Goal: Task Accomplishment & Management: Use online tool/utility

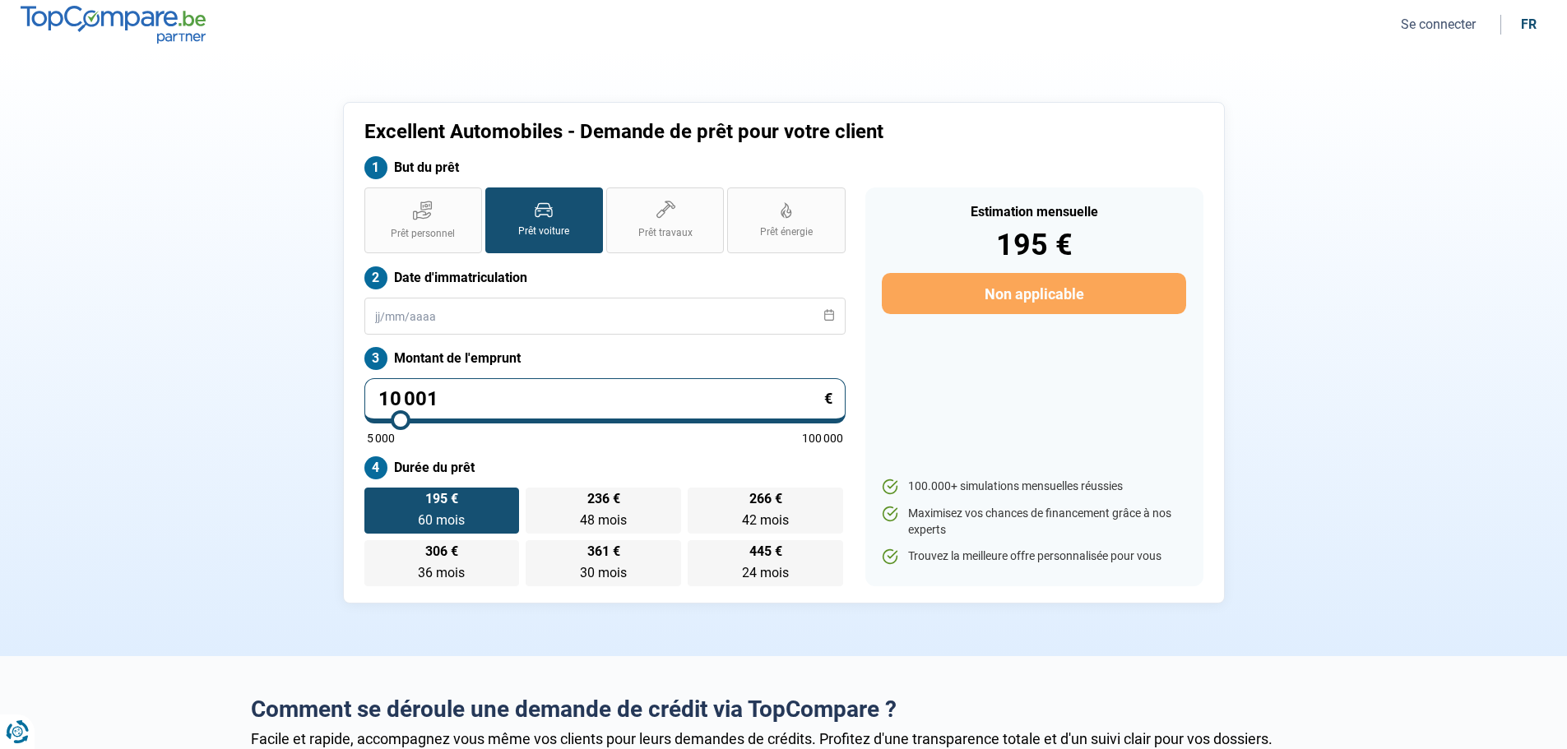
click at [471, 397] on input "10 001" at bounding box center [604, 400] width 481 height 45
type input "1 000"
type input "5000"
type input "100"
type input "5000"
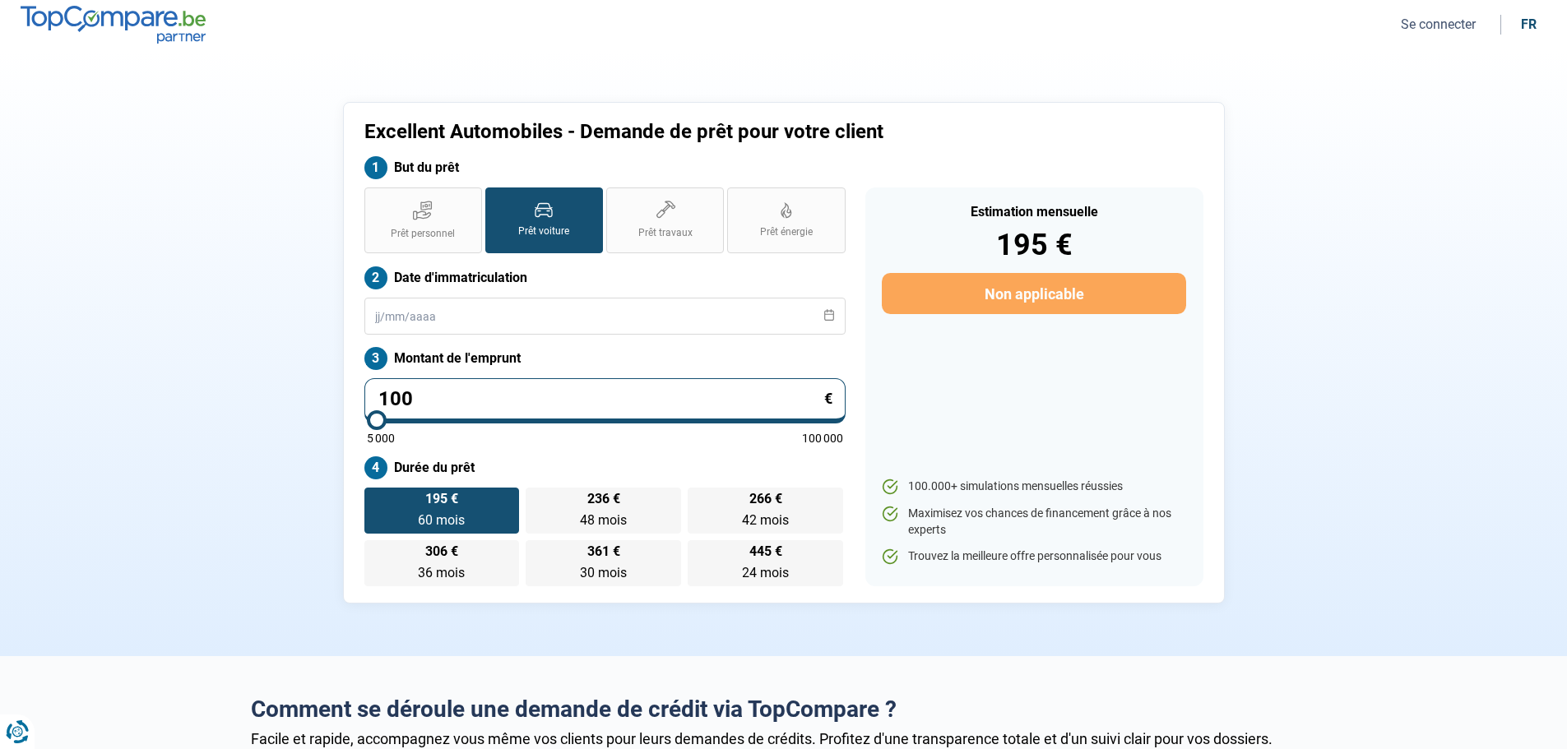
type input "10"
type input "5000"
type input "1"
type input "5000"
type input "0"
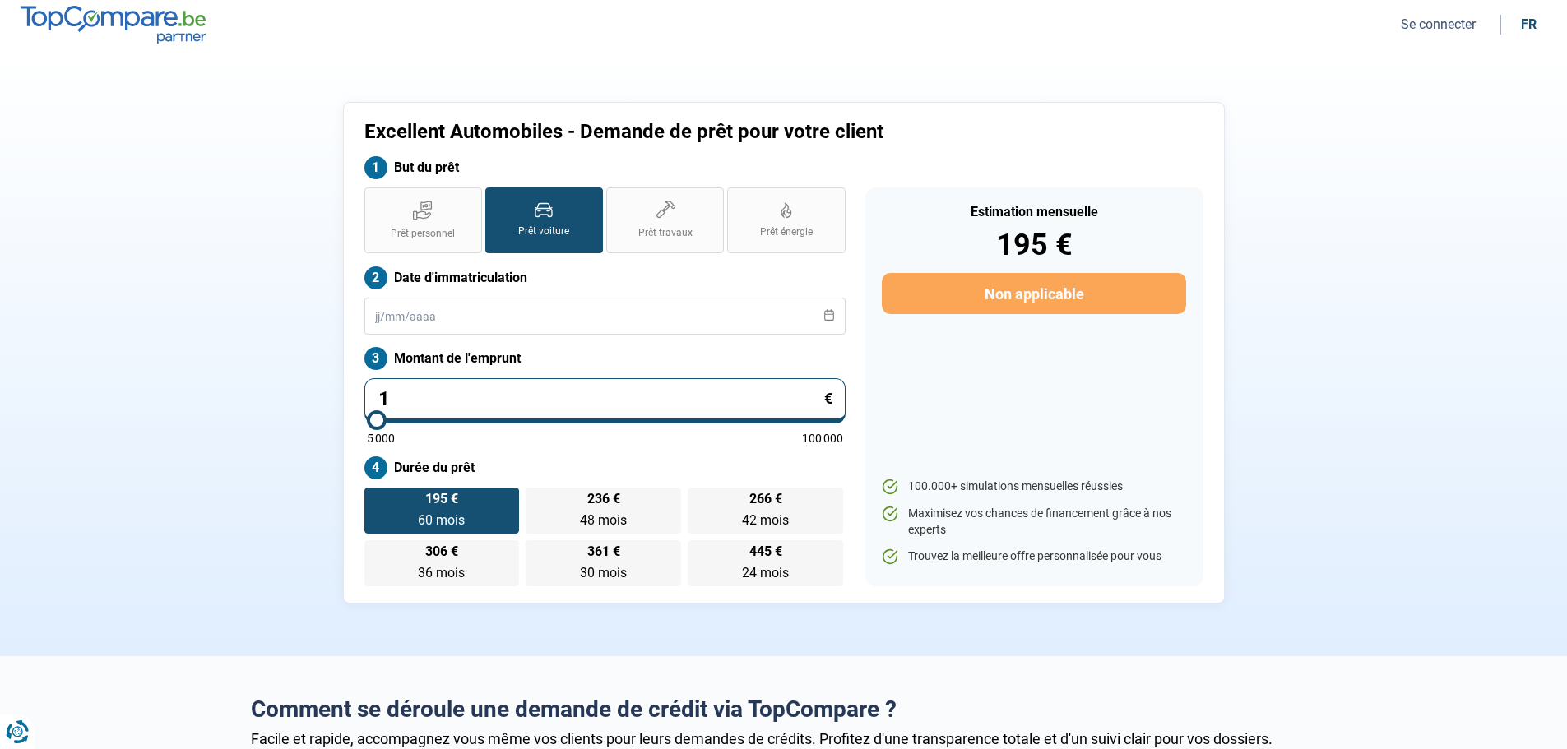
type input "5000"
type input "1"
type input "5000"
type input "15"
type input "5000"
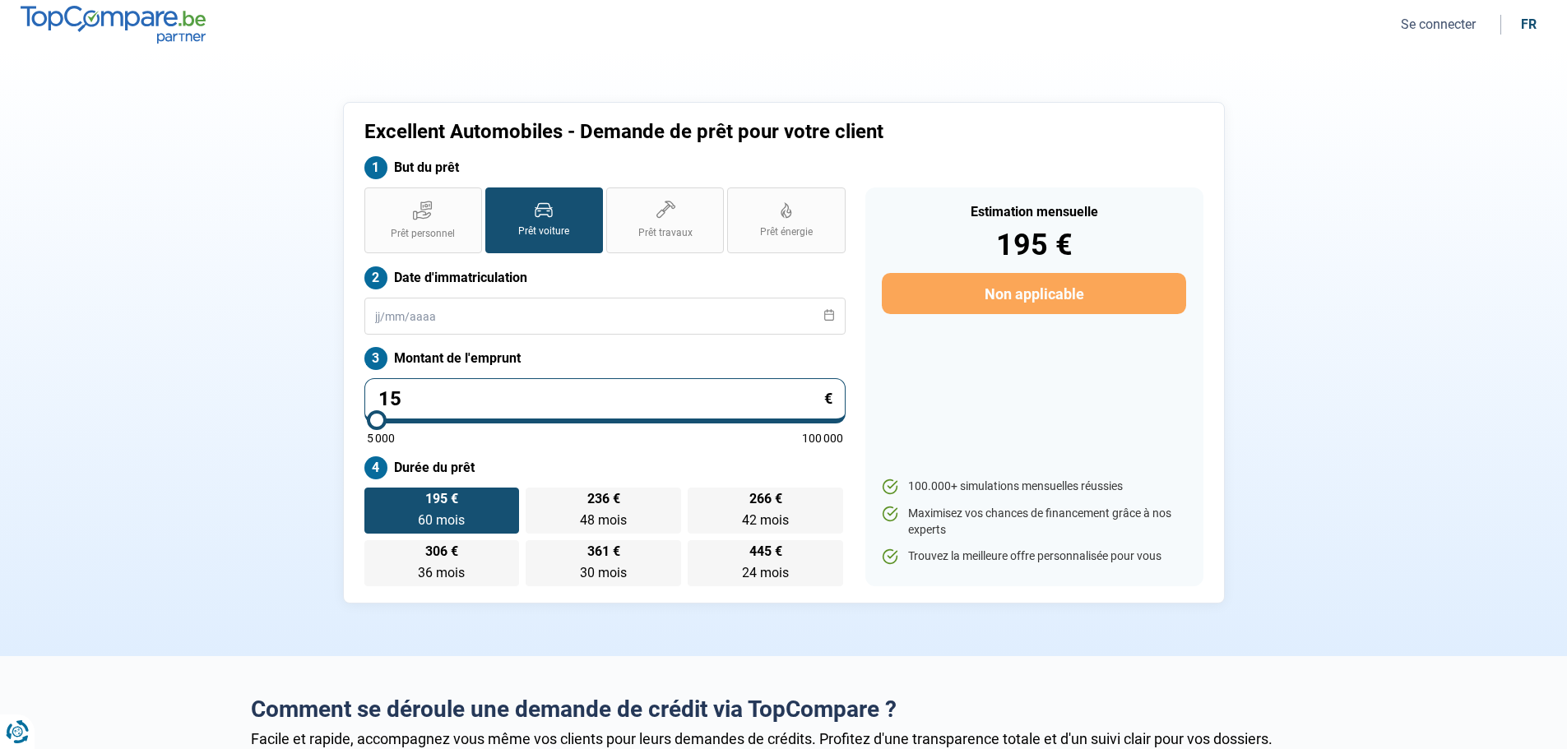
type input "150"
type input "5000"
type input "1 500"
type input "5000"
type input "15 000"
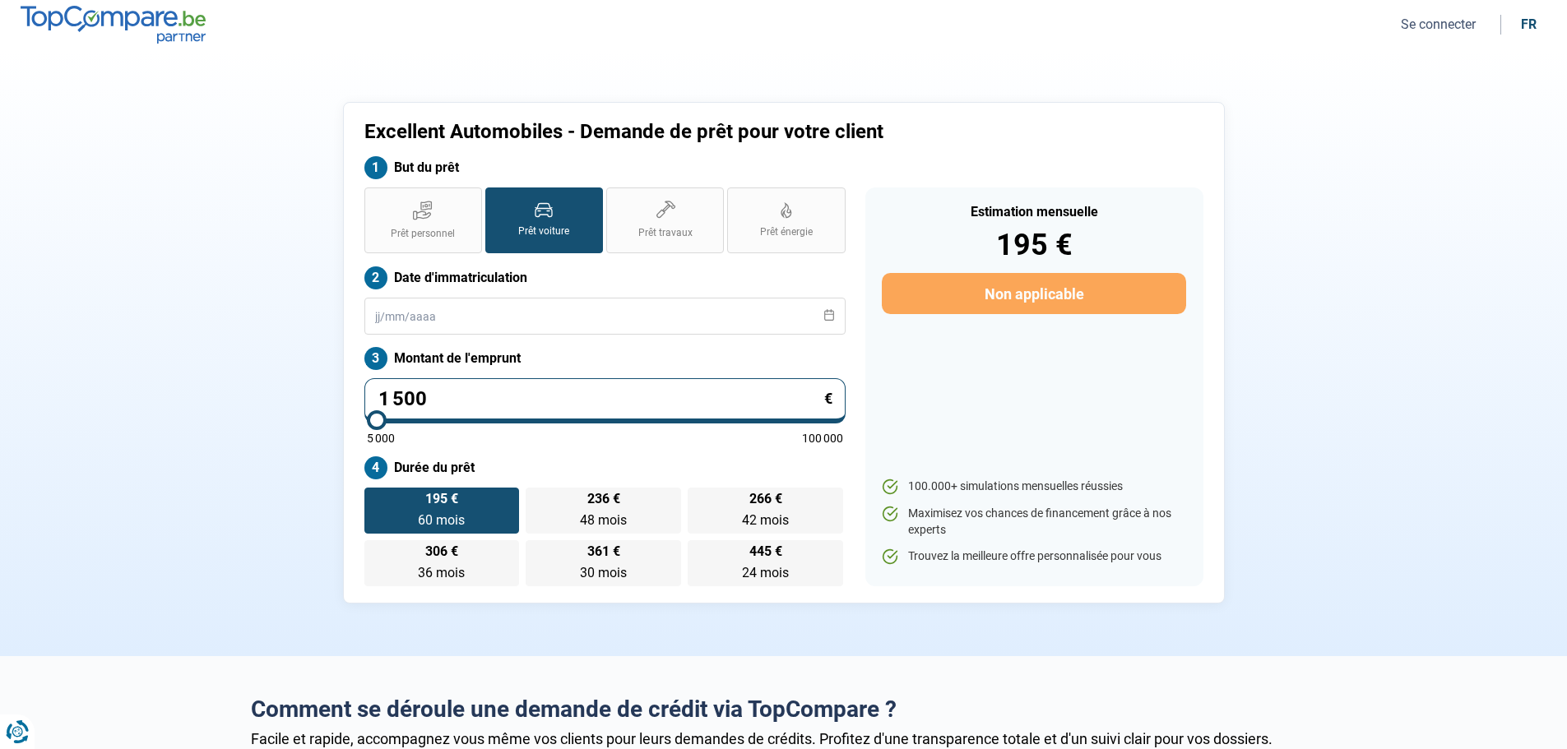
type input "15000"
type input "15 000"
click at [618, 530] on label "354 € 48 mois 48 mois" at bounding box center [602, 511] width 155 height 46
click at [536, 498] on input "354 € 48 mois 48 mois" at bounding box center [530, 493] width 11 height 11
radio input "true"
